Goal: Information Seeking & Learning: Find specific fact

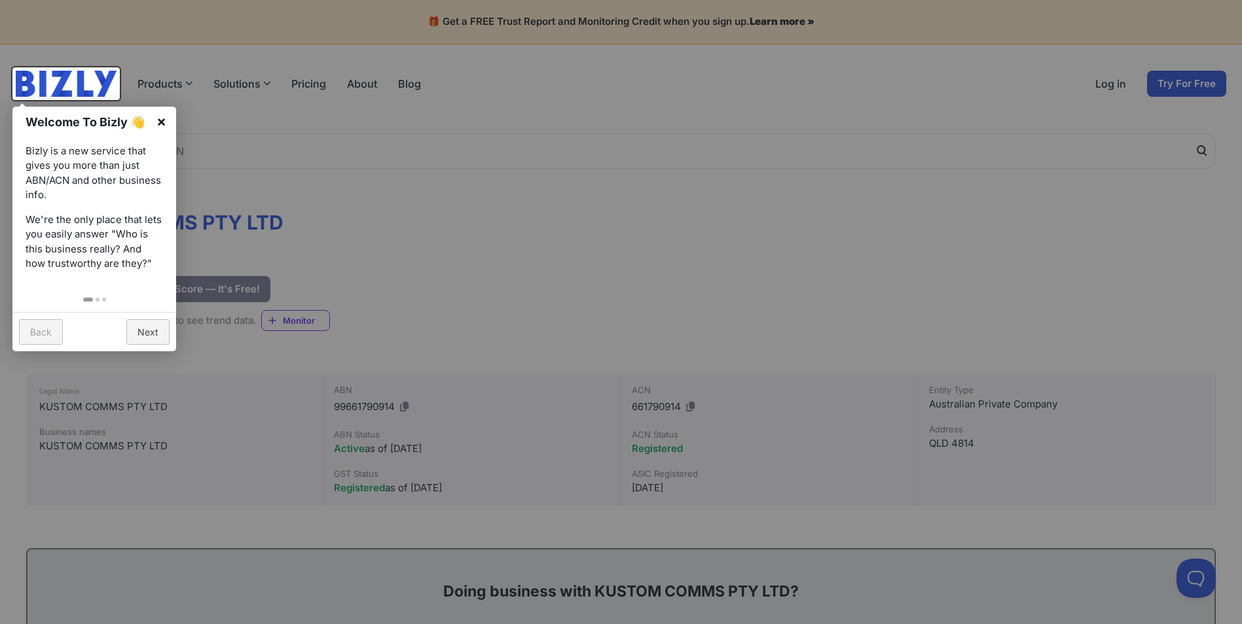
click at [158, 120] on link "×" at bounding box center [161, 121] width 29 height 29
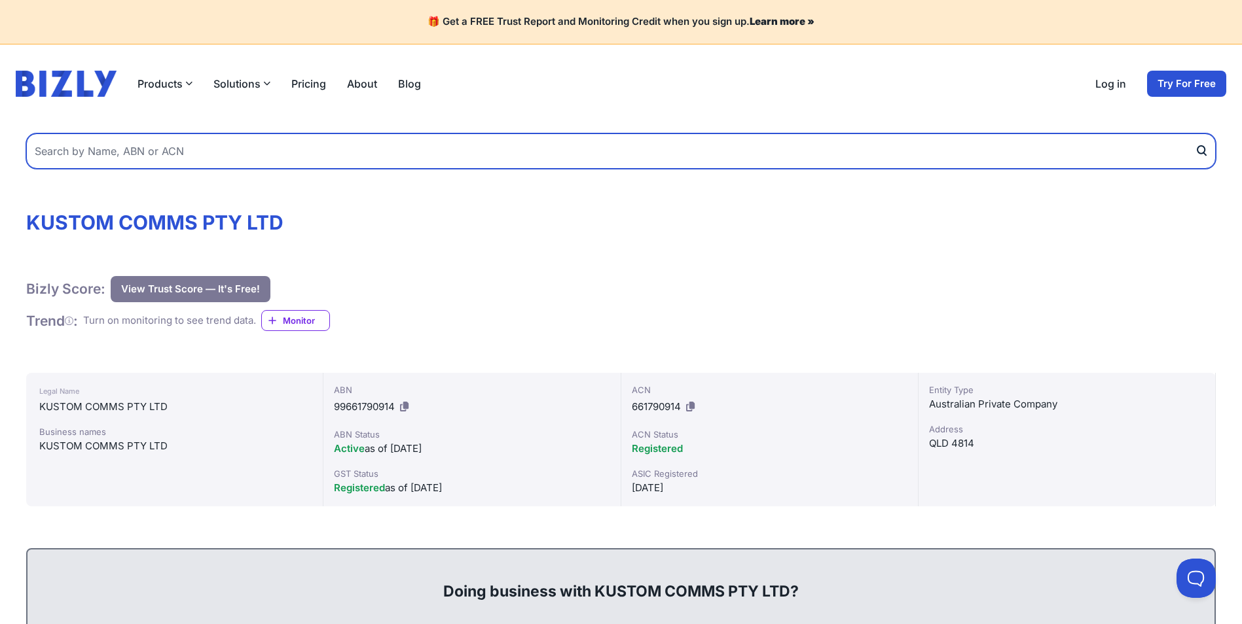
click at [187, 151] on input "text" at bounding box center [620, 151] width 1189 height 35
type input "[PERSON_NAME]"
click at [1195, 134] on button "submit" at bounding box center [1205, 151] width 21 height 35
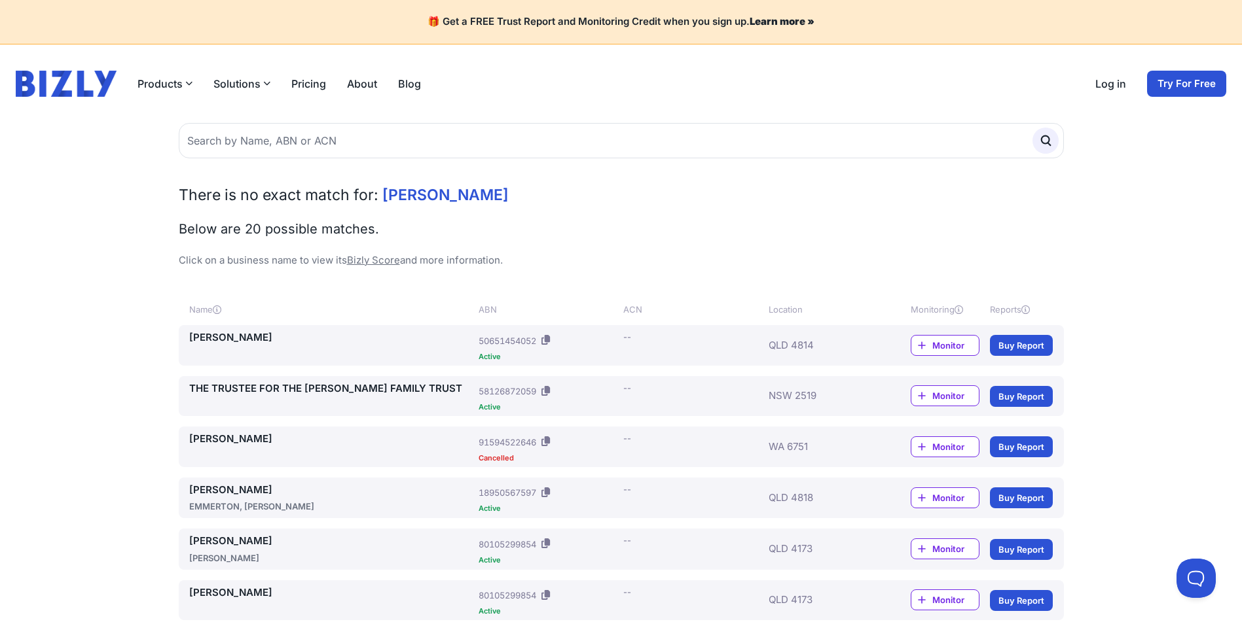
click at [232, 336] on link "[PERSON_NAME]" at bounding box center [331, 338] width 285 height 15
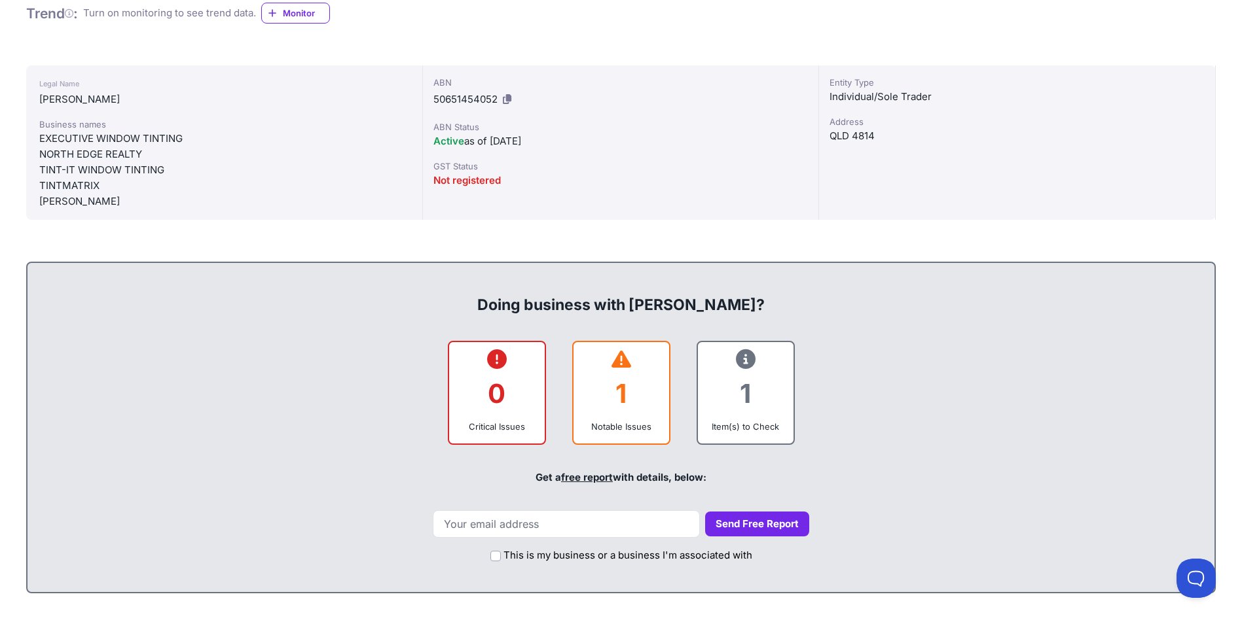
scroll to position [111, 0]
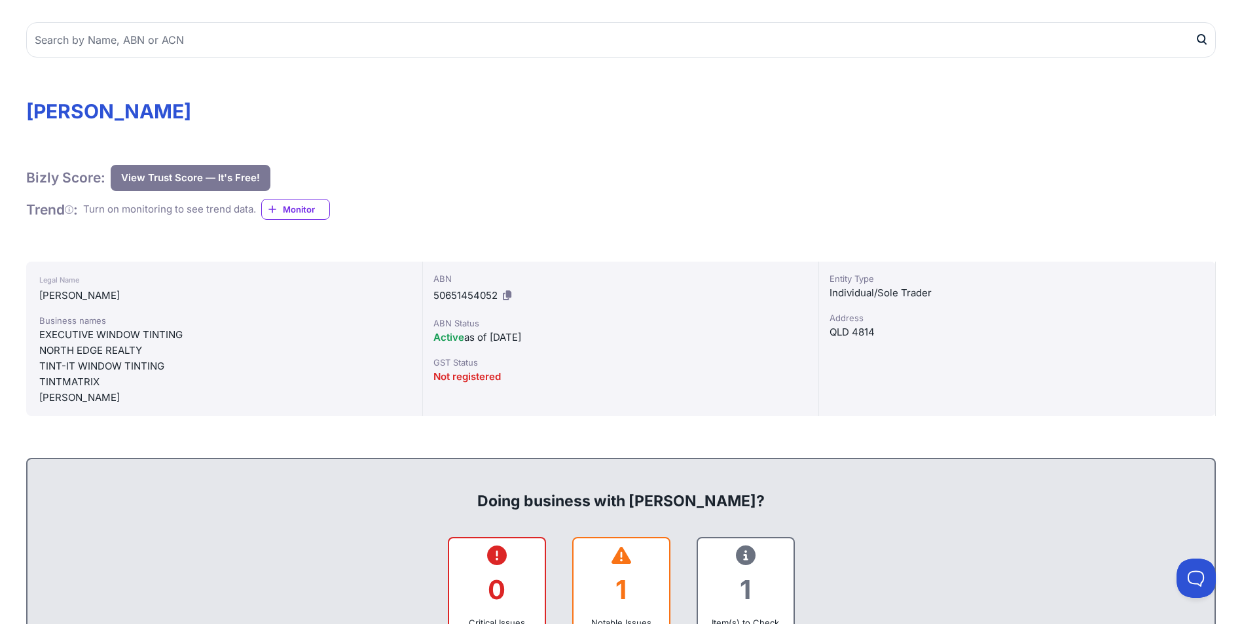
click at [187, 176] on button "View Trust Score — It's Free!" at bounding box center [191, 178] width 160 height 26
